Goal: Task Accomplishment & Management: Manage account settings

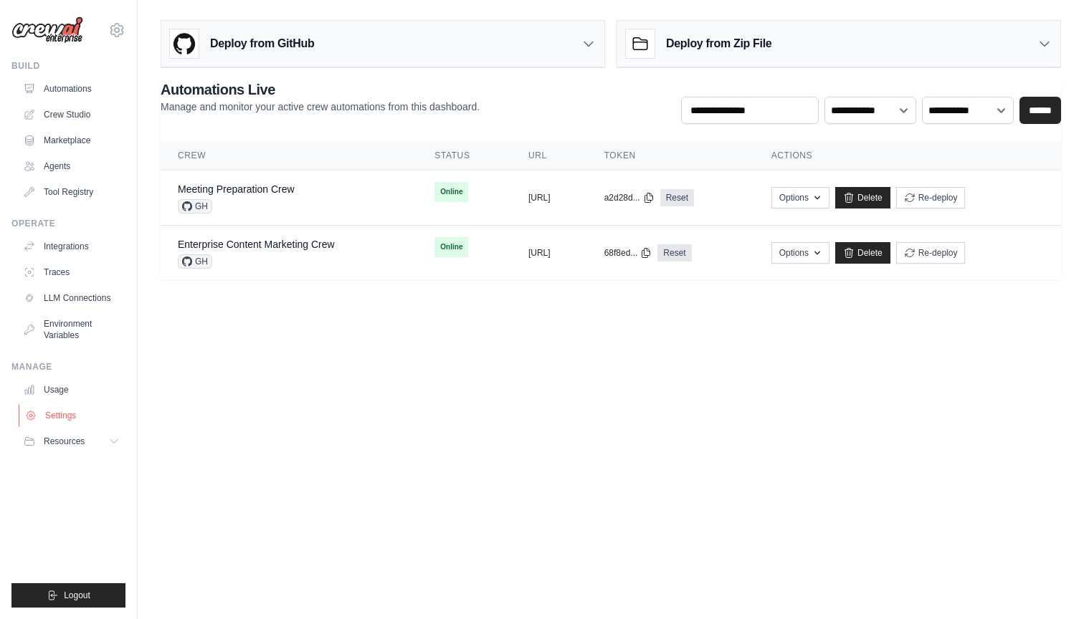
click at [65, 416] on link "Settings" at bounding box center [73, 415] width 108 height 23
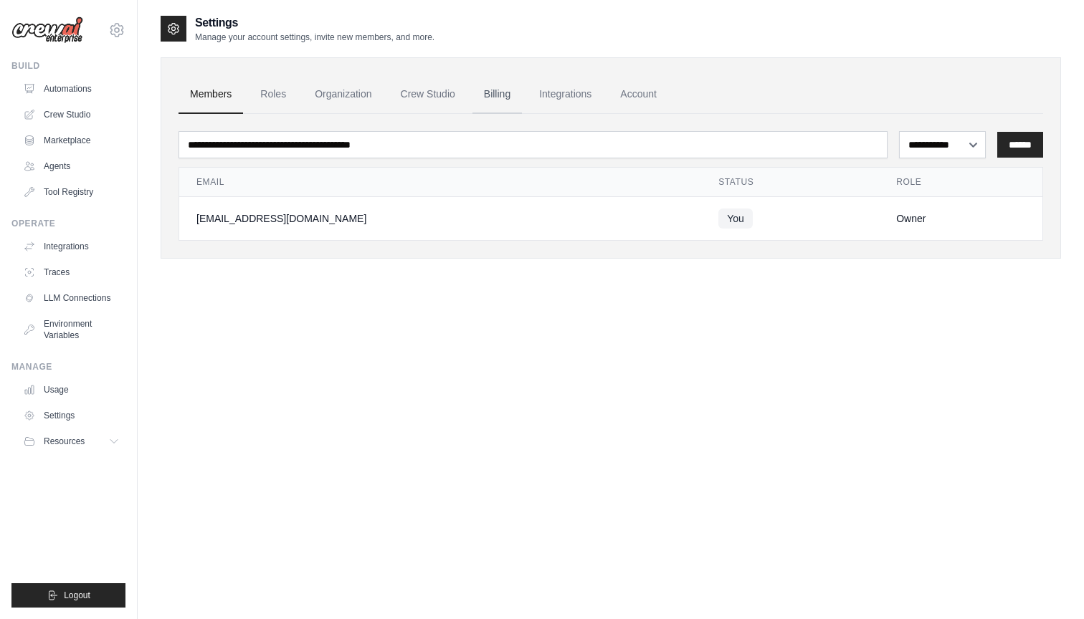
click at [497, 97] on link "Billing" at bounding box center [497, 94] width 49 height 39
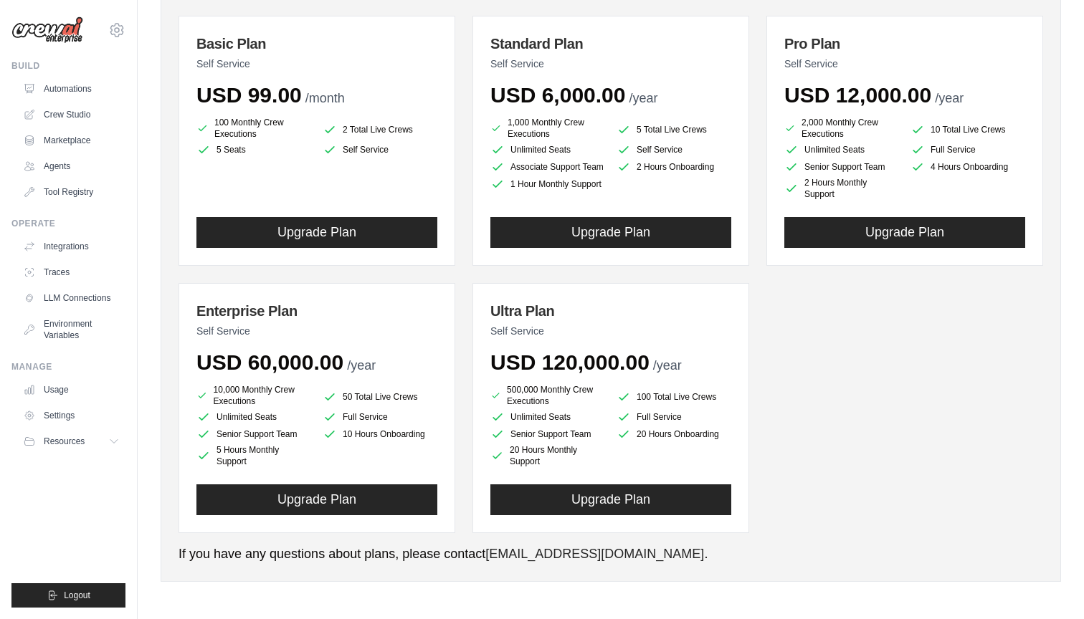
scroll to position [182, 0]
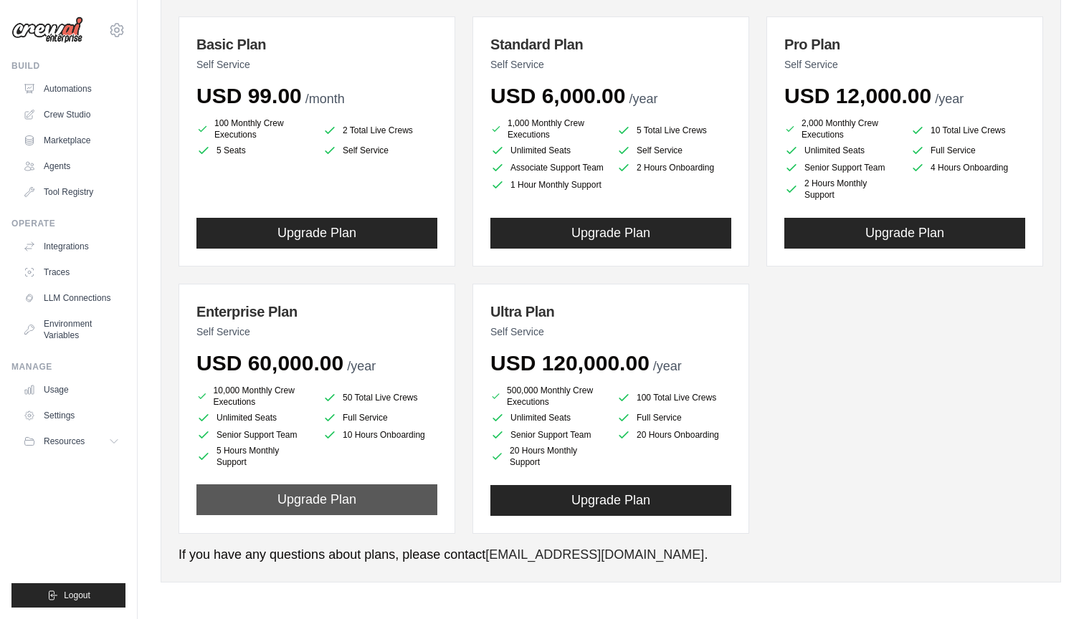
click at [388, 500] on button "Upgrade Plan" at bounding box center [316, 500] width 241 height 31
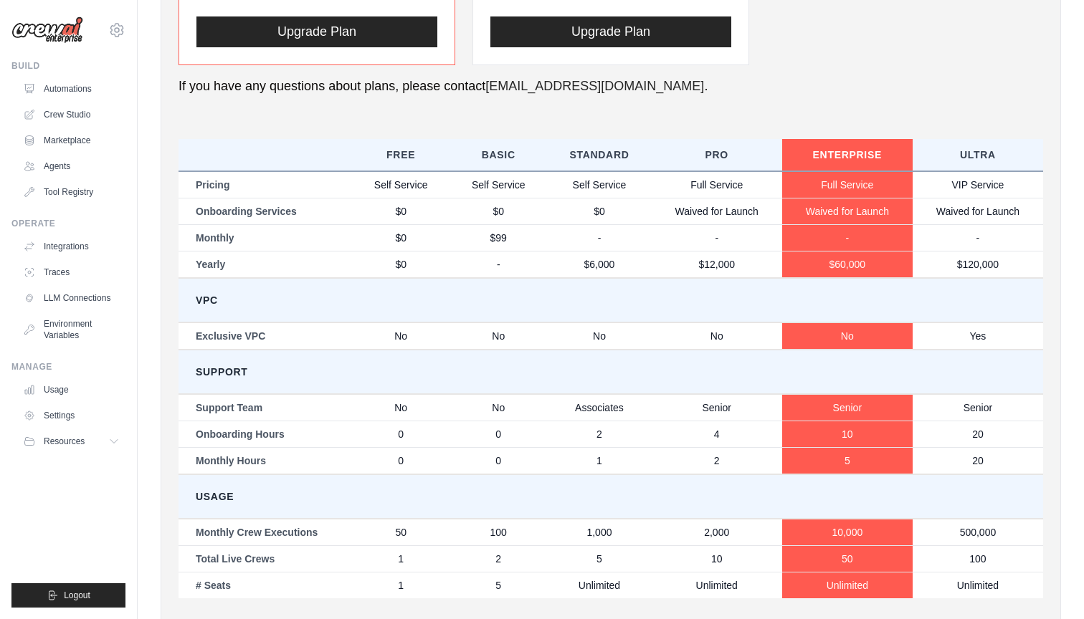
scroll to position [652, 0]
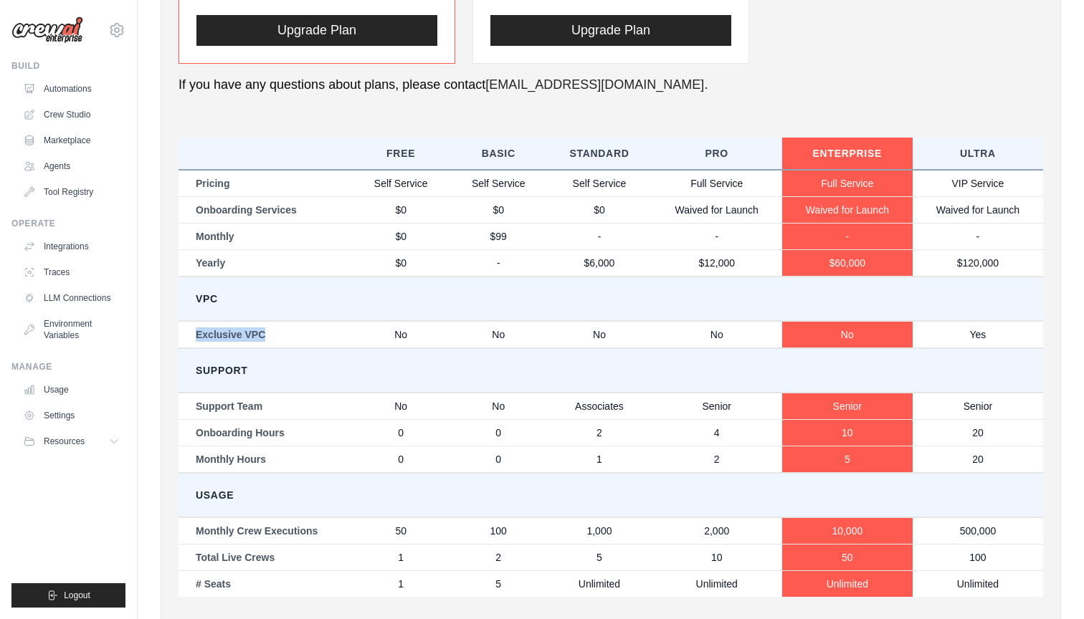
drag, startPoint x: 265, startPoint y: 331, endPoint x: 197, endPoint y: 328, distance: 67.5
click at [197, 328] on td "Exclusive VPC" at bounding box center [266, 334] width 174 height 27
click at [239, 355] on td "Support" at bounding box center [611, 370] width 865 height 44
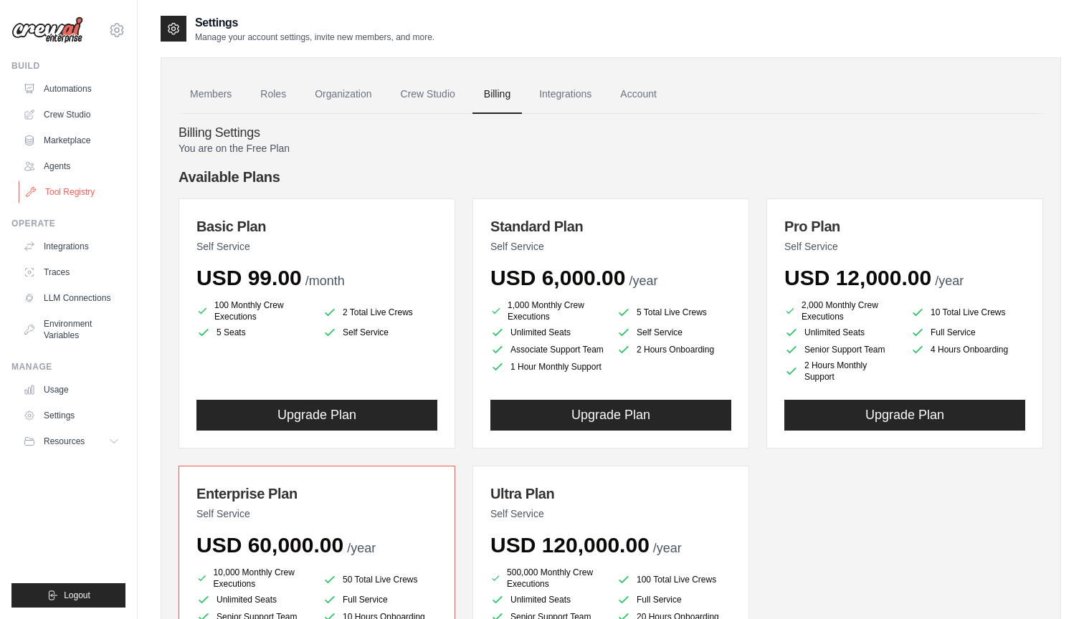
scroll to position [0, 0]
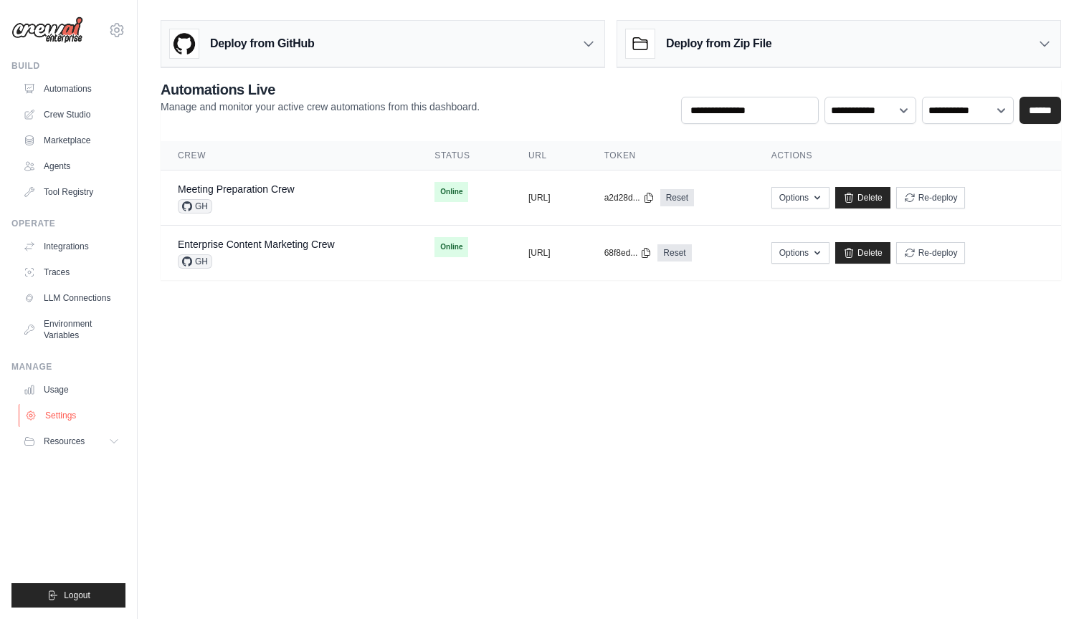
click at [62, 409] on link "Settings" at bounding box center [73, 415] width 108 height 23
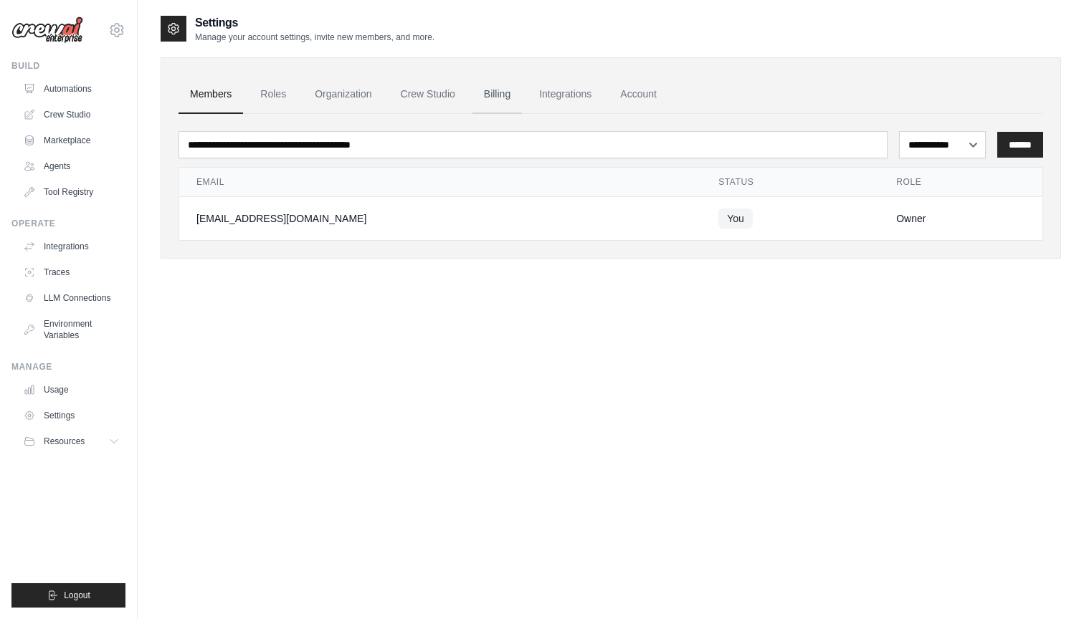
click at [492, 92] on link "Billing" at bounding box center [497, 94] width 49 height 39
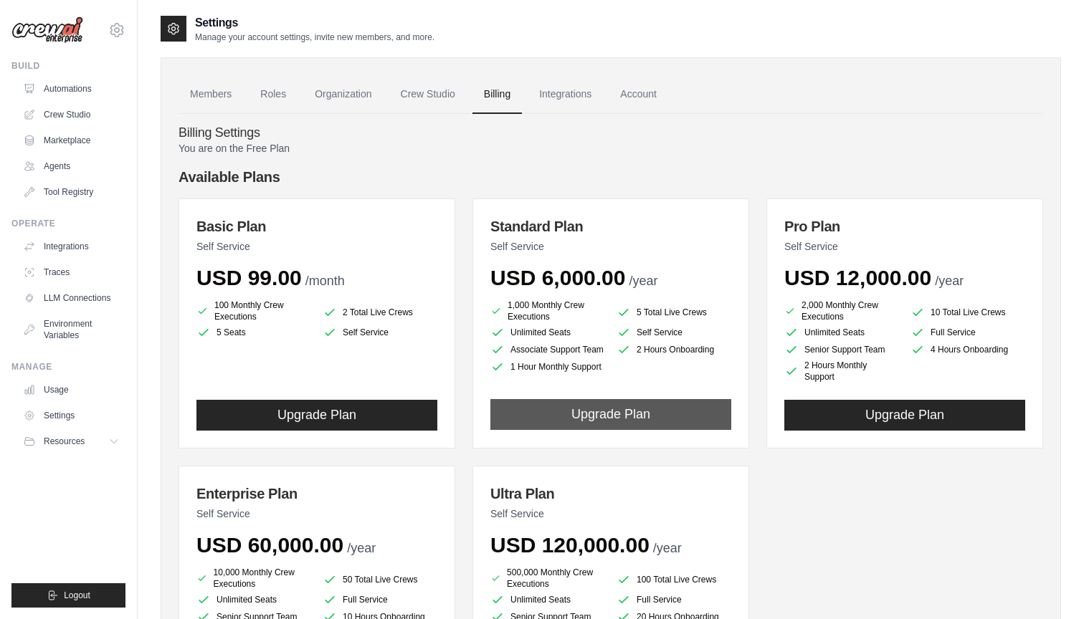
click at [536, 406] on button "Upgrade Plan" at bounding box center [610, 414] width 241 height 31
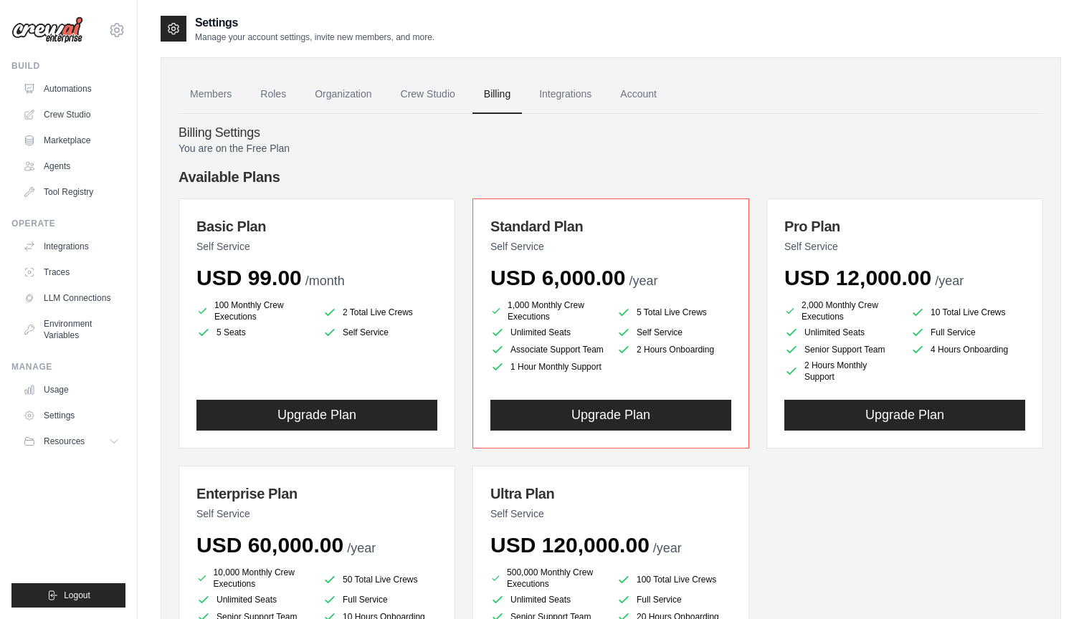
scroll to position [702, 0]
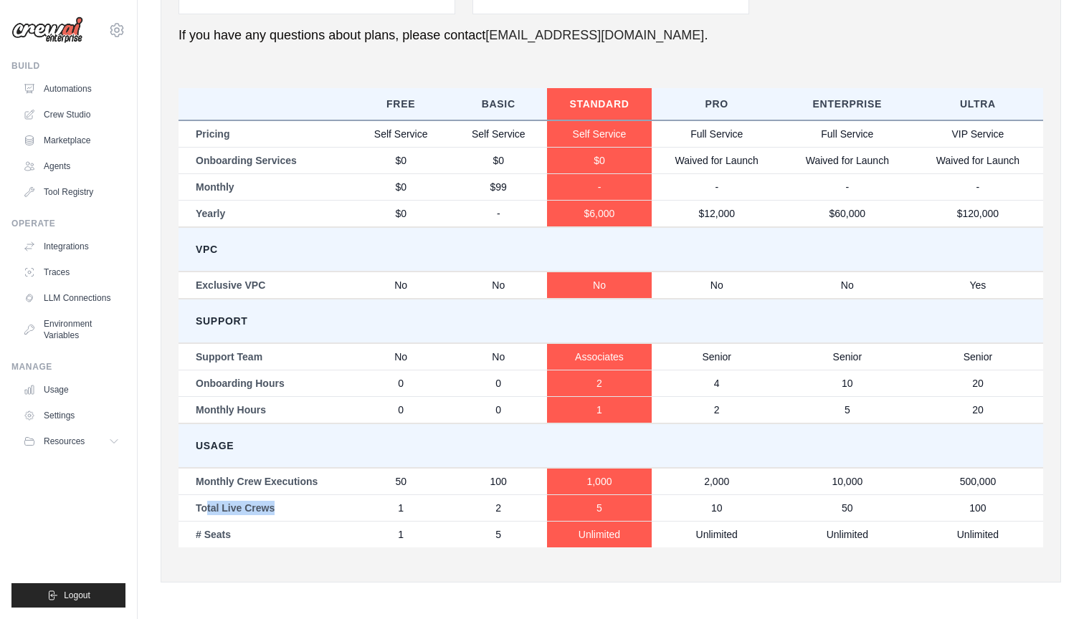
drag, startPoint x: 272, startPoint y: 509, endPoint x: 205, endPoint y: 511, distance: 67.4
click at [205, 511] on td "Total Live Crews" at bounding box center [266, 508] width 174 height 27
click at [77, 101] on ul "Automations Crew Studio Marketplace Agents Tool Registry" at bounding box center [71, 140] width 108 height 126
click at [75, 115] on link "Crew Studio" at bounding box center [73, 114] width 108 height 23
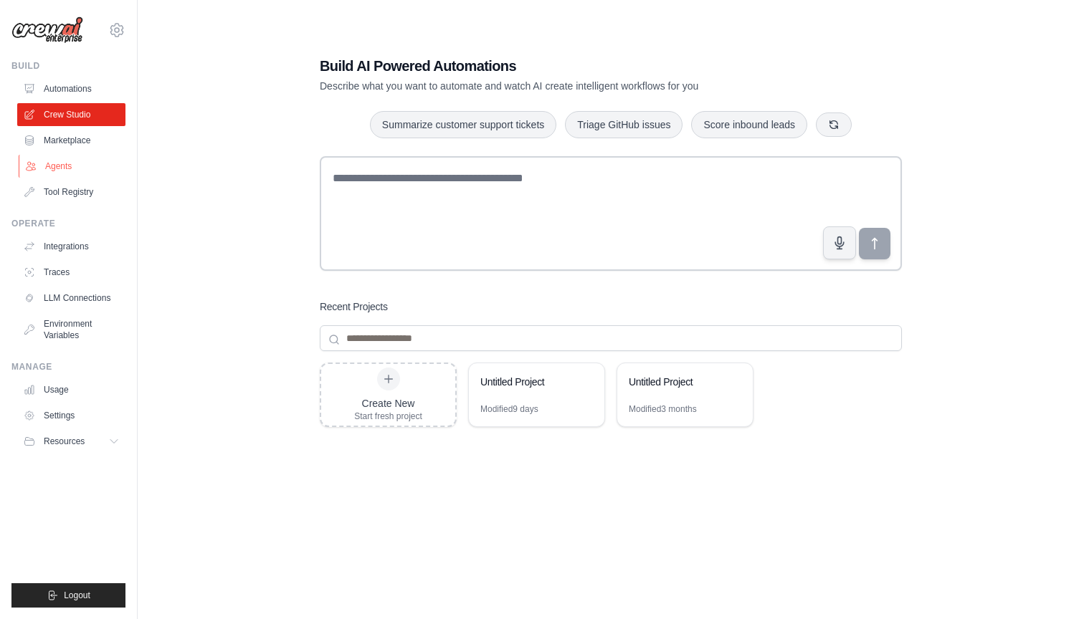
click at [70, 167] on link "Agents" at bounding box center [73, 166] width 108 height 23
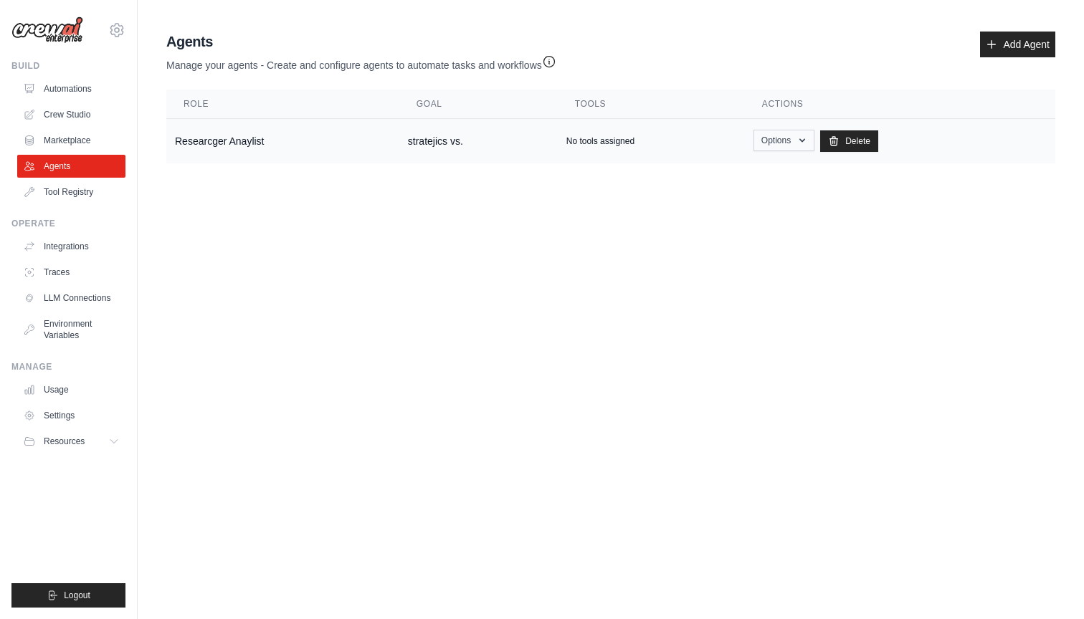
click at [778, 146] on button "Options" at bounding box center [784, 141] width 61 height 22
click at [751, 172] on link "Show" at bounding box center [762, 174] width 103 height 26
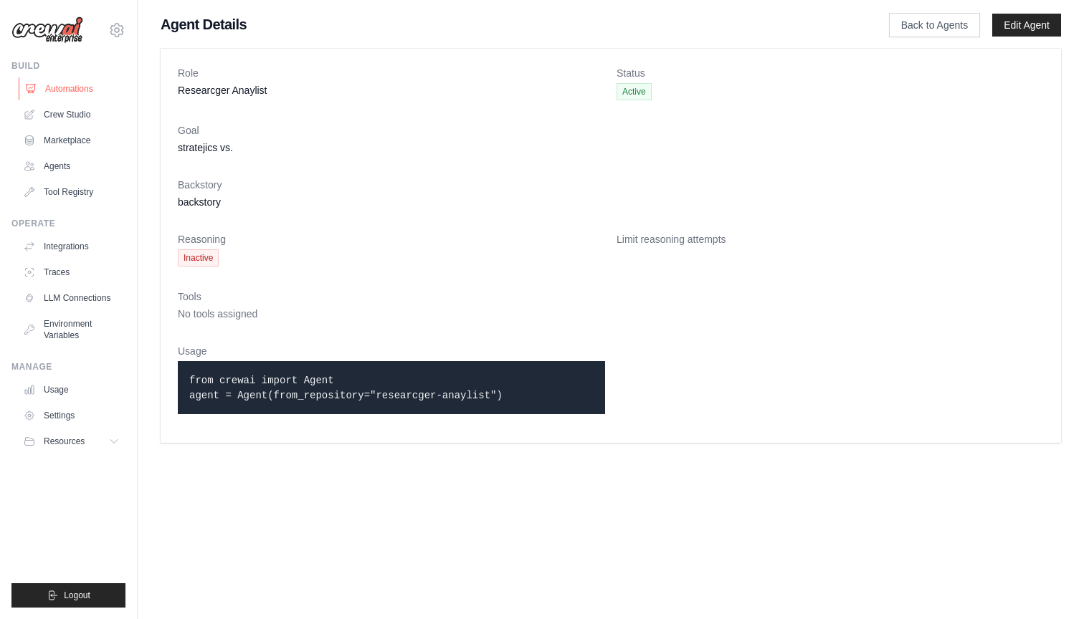
click at [38, 90] on link "Automations" at bounding box center [73, 88] width 108 height 23
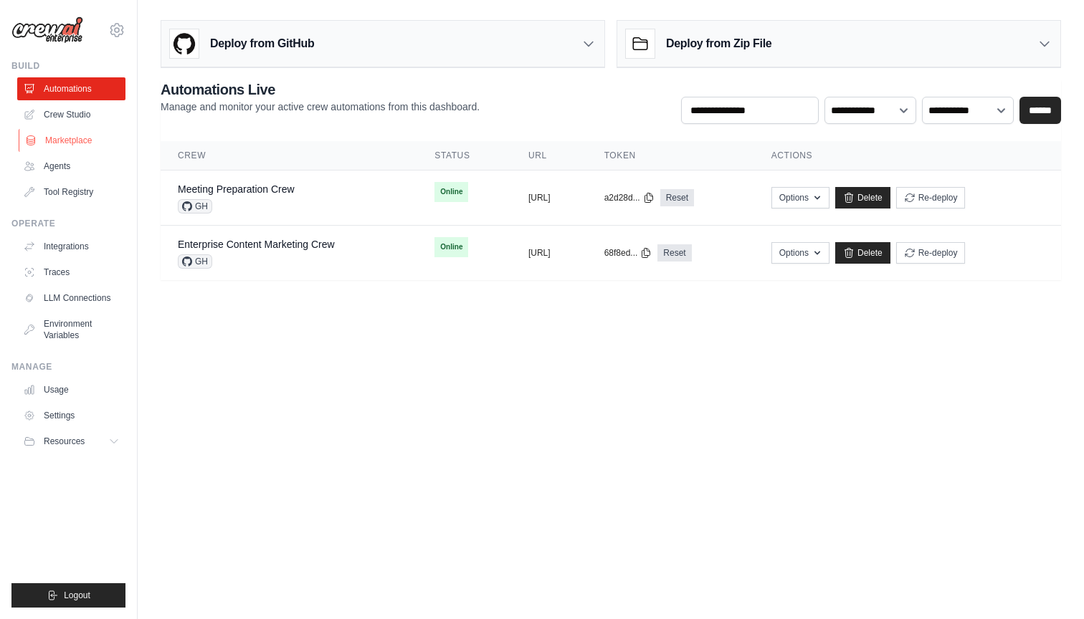
click at [51, 142] on link "Marketplace" at bounding box center [73, 140] width 108 height 23
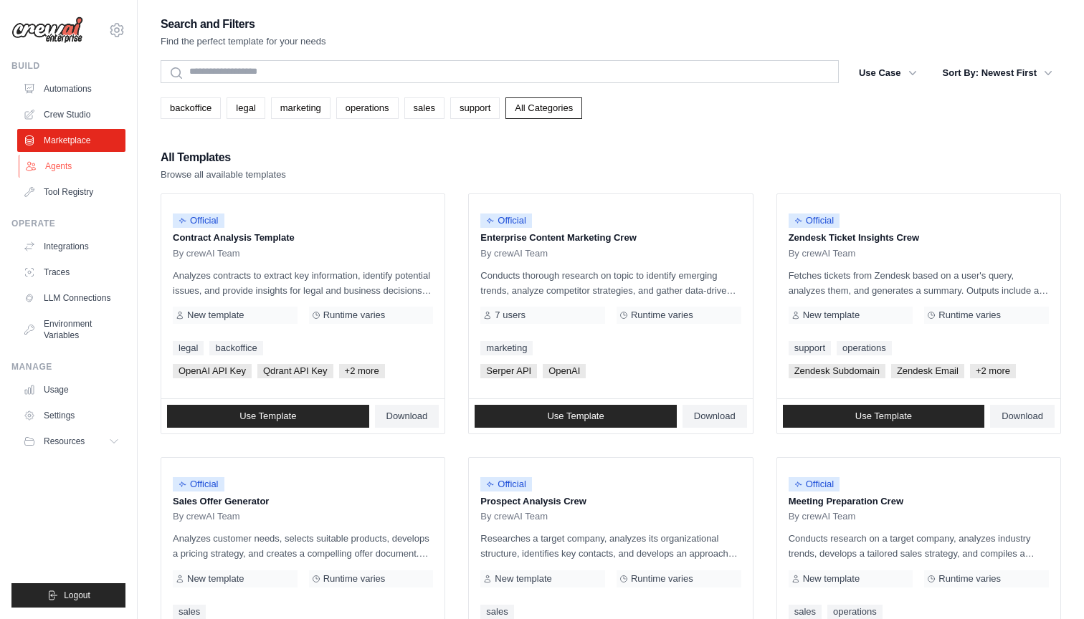
click at [51, 165] on link "Agents" at bounding box center [73, 166] width 108 height 23
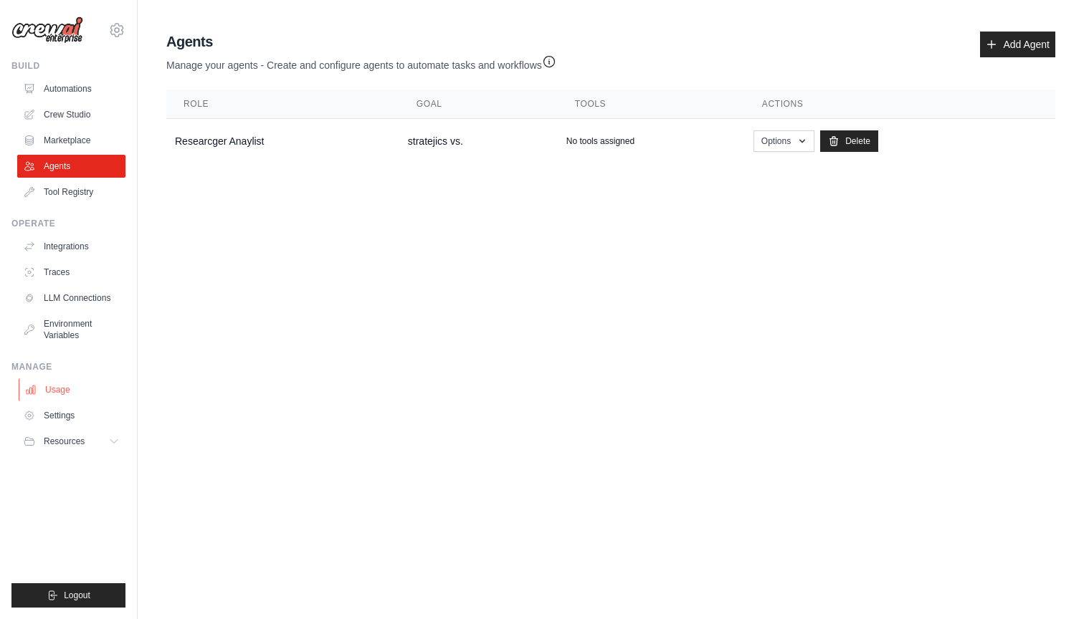
click at [62, 384] on link "Usage" at bounding box center [73, 390] width 108 height 23
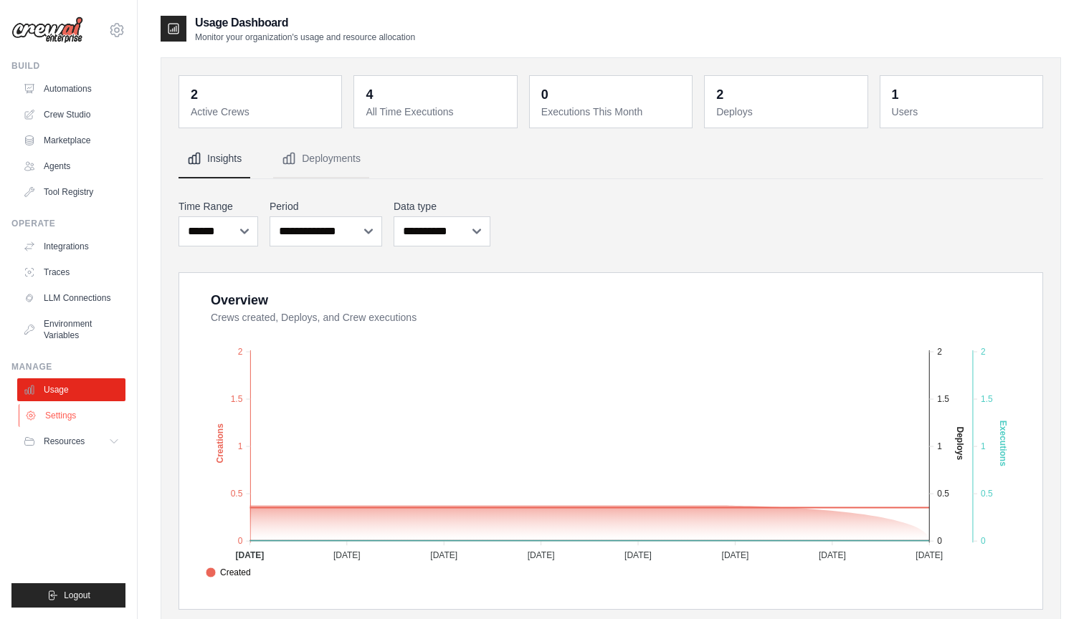
click at [66, 412] on link "Settings" at bounding box center [73, 415] width 108 height 23
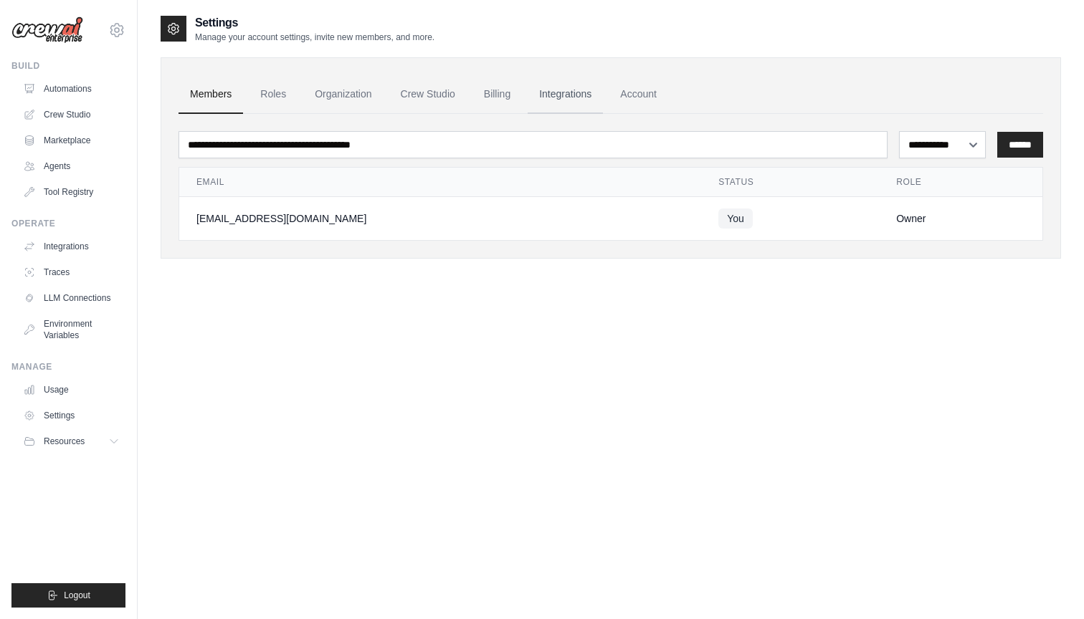
click at [556, 87] on link "Integrations" at bounding box center [565, 94] width 75 height 39
click at [506, 93] on link "Billing" at bounding box center [497, 94] width 49 height 39
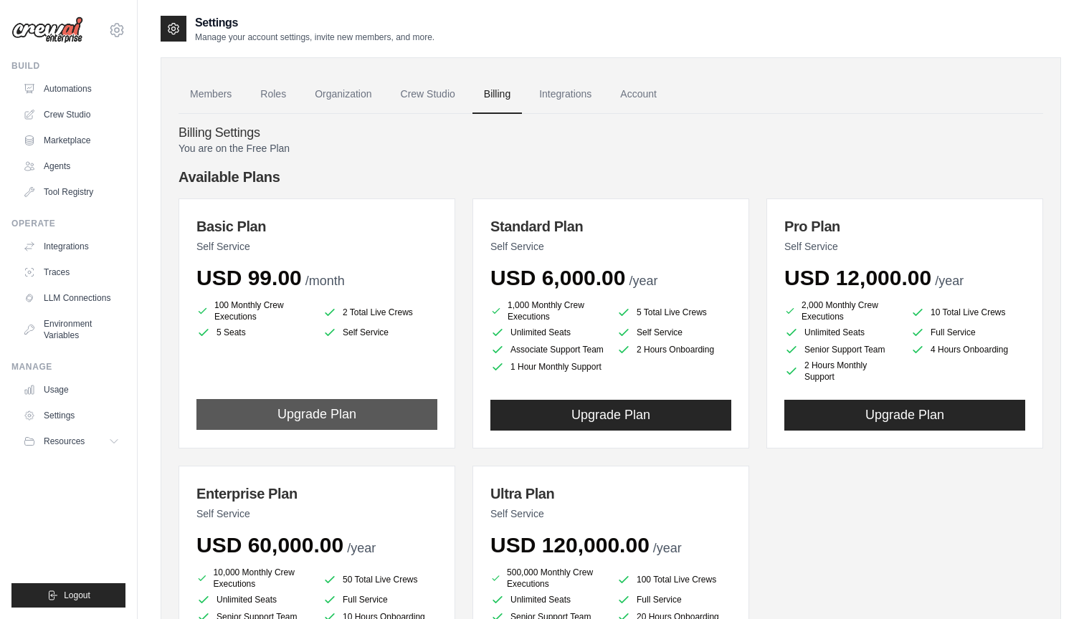
click at [381, 411] on button "Upgrade Plan" at bounding box center [316, 414] width 241 height 31
